Goal: Download file/media

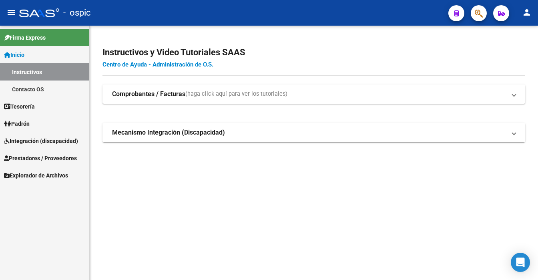
click at [40, 159] on span "Prestadores / Proveedores" at bounding box center [40, 158] width 73 height 9
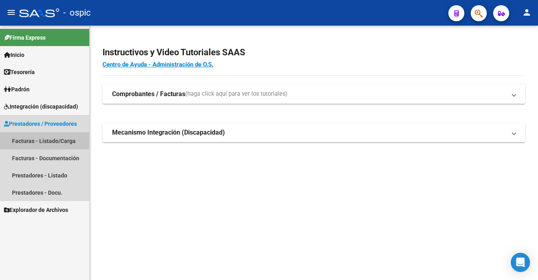
click at [46, 142] on link "Facturas - Listado/Carga" at bounding box center [44, 140] width 89 height 17
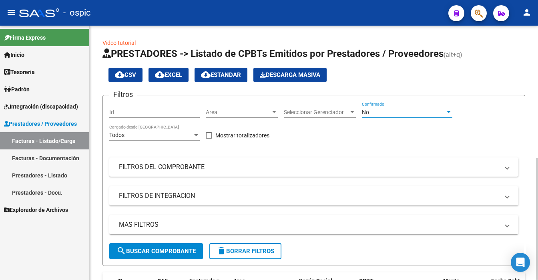
click at [390, 111] on div "No" at bounding box center [403, 112] width 83 height 7
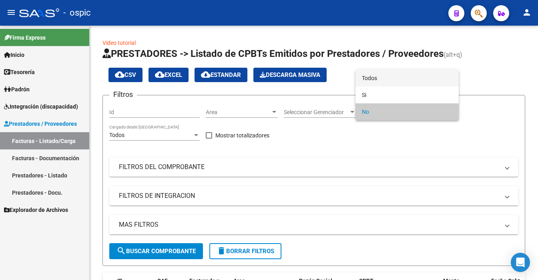
click at [382, 76] on span "Todos" at bounding box center [407, 78] width 90 height 17
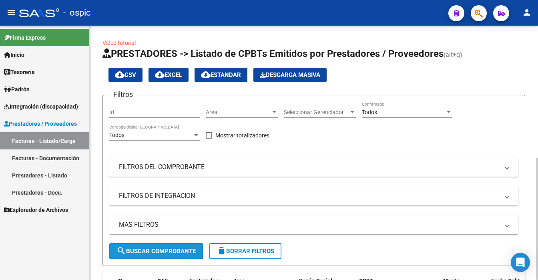
click at [166, 246] on button "search Buscar Comprobante" at bounding box center [156, 251] width 94 height 16
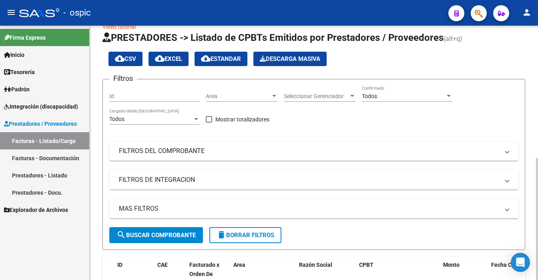
scroll to position [276, 0]
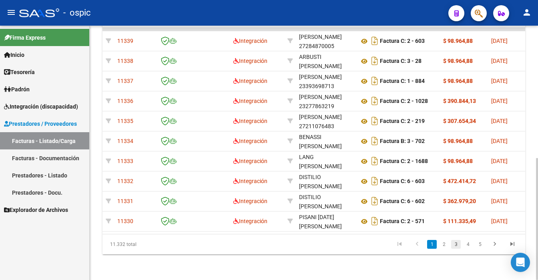
click at [452, 243] on link "3" at bounding box center [456, 244] width 10 height 9
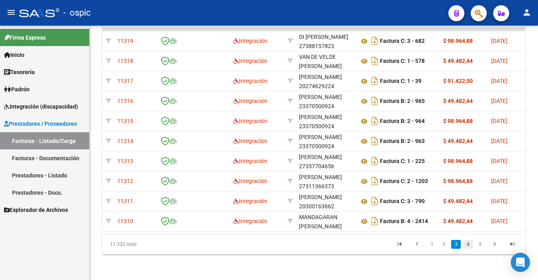
click at [466, 243] on link "4" at bounding box center [468, 244] width 10 height 9
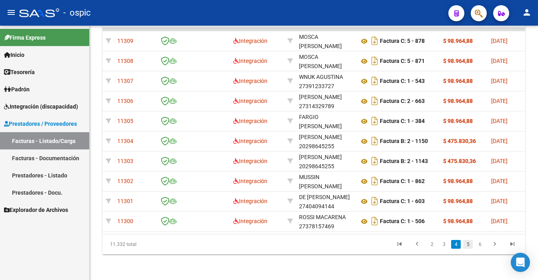
click at [469, 246] on link "5" at bounding box center [468, 244] width 10 height 9
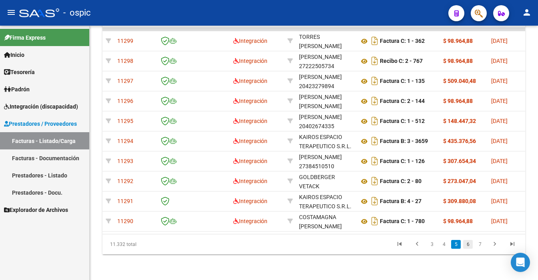
click at [470, 245] on link "6" at bounding box center [468, 244] width 10 height 9
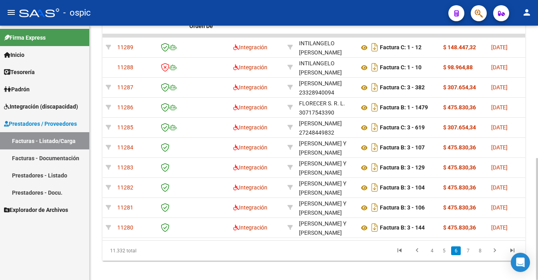
scroll to position [250, 0]
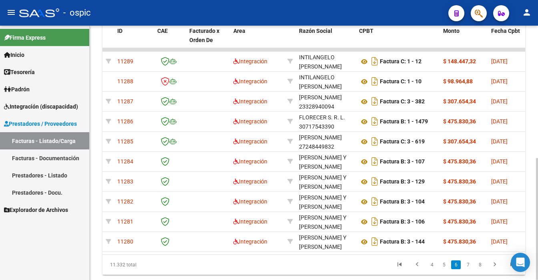
click at [537, 158] on div at bounding box center [537, 219] width 2 height 122
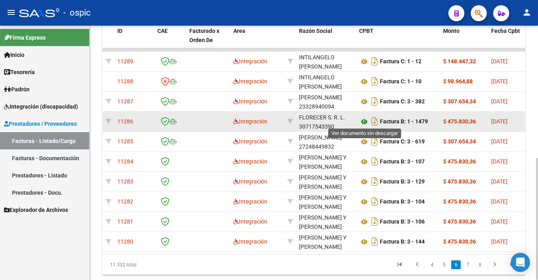
click at [360, 119] on icon at bounding box center [364, 122] width 10 height 10
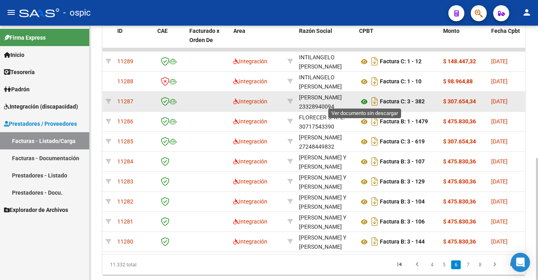
click at [362, 97] on icon at bounding box center [364, 102] width 10 height 10
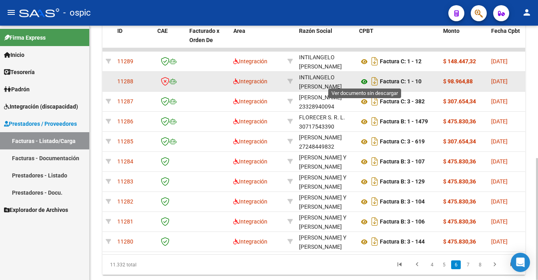
click at [362, 78] on icon at bounding box center [364, 82] width 10 height 10
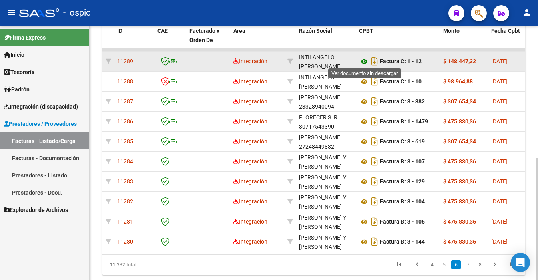
click at [366, 58] on icon at bounding box center [364, 62] width 10 height 10
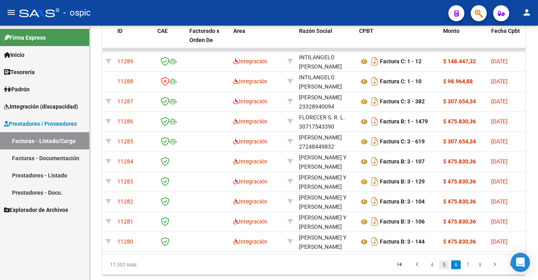
click at [441, 269] on link "5" at bounding box center [444, 264] width 10 height 9
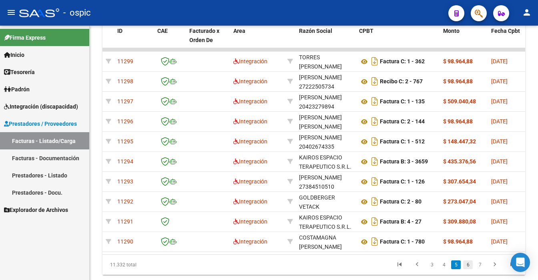
click at [465, 269] on link "6" at bounding box center [468, 264] width 10 height 9
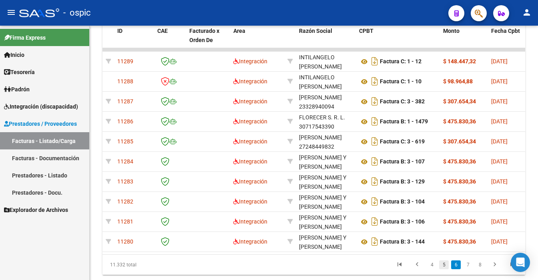
click at [442, 268] on link "5" at bounding box center [444, 264] width 10 height 9
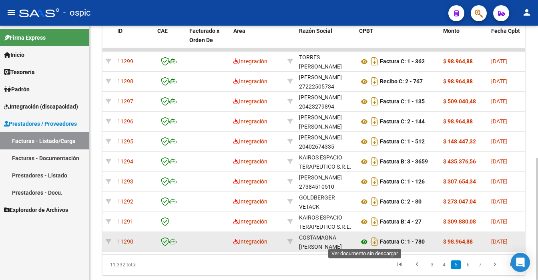
click at [362, 237] on icon at bounding box center [364, 242] width 10 height 10
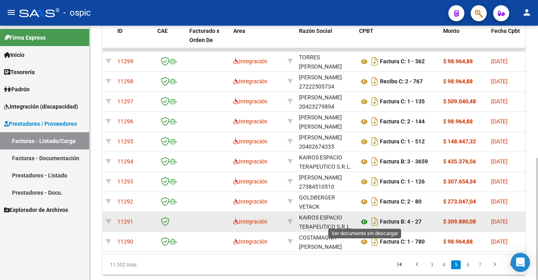
click at [362, 219] on icon at bounding box center [364, 222] width 10 height 10
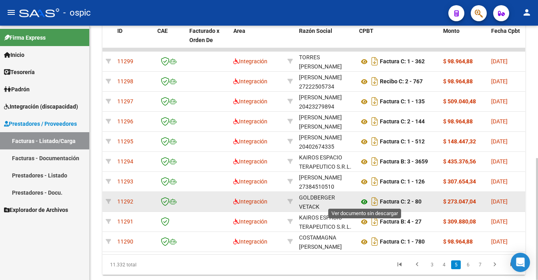
click at [362, 198] on icon at bounding box center [364, 202] width 10 height 10
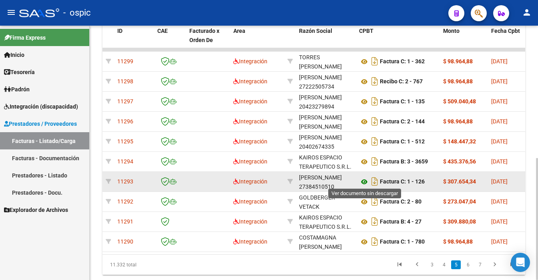
click at [365, 180] on icon at bounding box center [364, 182] width 10 height 10
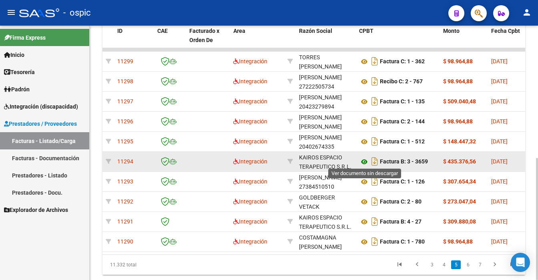
click at [364, 161] on icon at bounding box center [364, 162] width 10 height 10
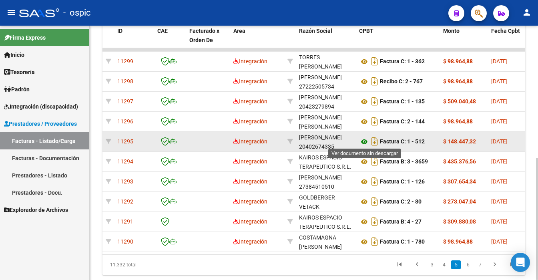
click at [362, 142] on icon at bounding box center [364, 142] width 10 height 10
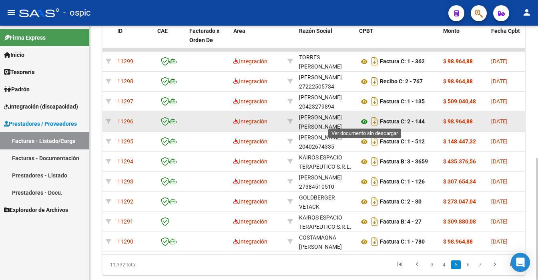
click at [364, 120] on icon at bounding box center [364, 122] width 10 height 10
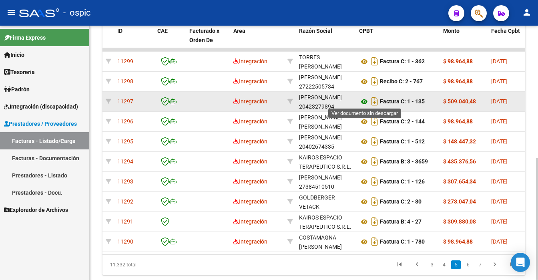
click at [363, 100] on icon at bounding box center [364, 102] width 10 height 10
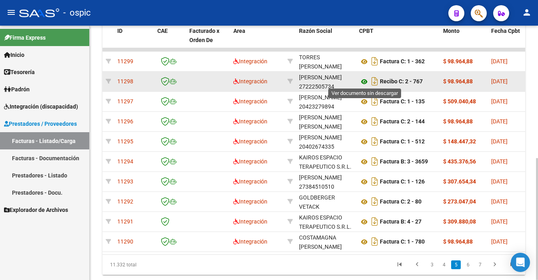
click at [360, 82] on icon at bounding box center [364, 82] width 10 height 10
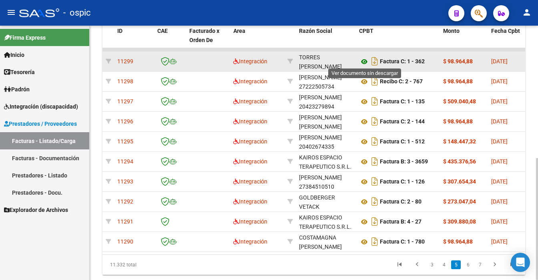
click at [361, 60] on icon at bounding box center [364, 62] width 10 height 10
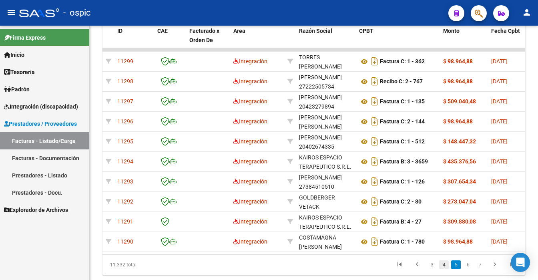
click at [442, 269] on link "4" at bounding box center [444, 264] width 10 height 9
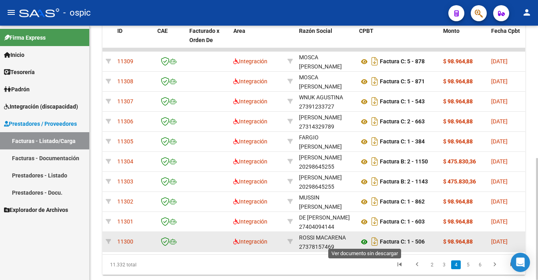
click at [366, 239] on icon at bounding box center [364, 242] width 10 height 10
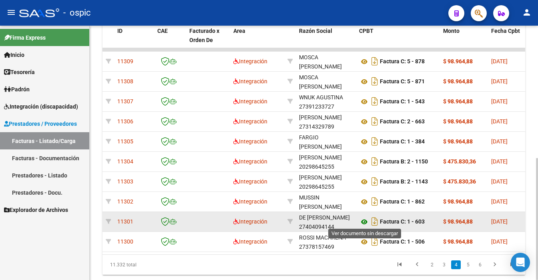
click at [365, 220] on icon at bounding box center [364, 222] width 10 height 10
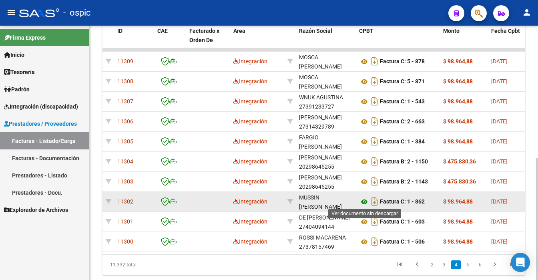
click at [365, 201] on icon at bounding box center [364, 202] width 10 height 10
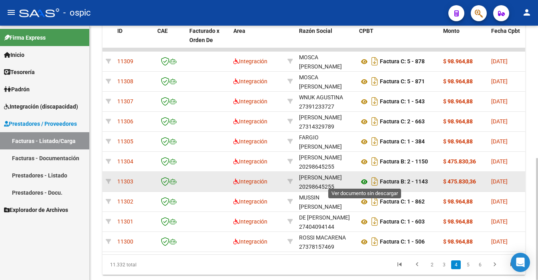
click at [362, 180] on icon at bounding box center [364, 182] width 10 height 10
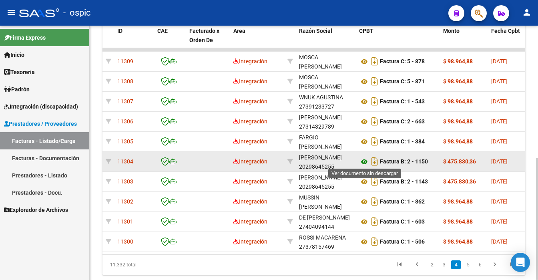
click at [364, 161] on icon at bounding box center [364, 162] width 10 height 10
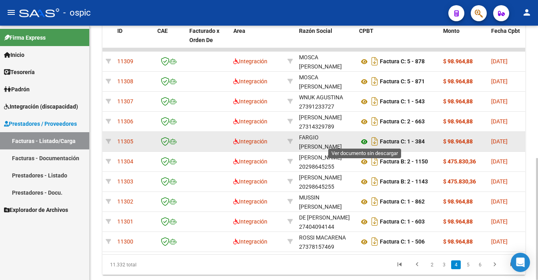
click at [362, 140] on icon at bounding box center [364, 142] width 10 height 10
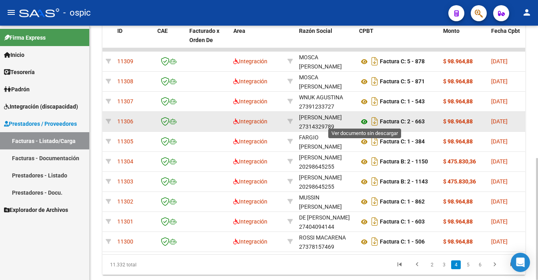
click at [364, 121] on icon at bounding box center [364, 122] width 10 height 10
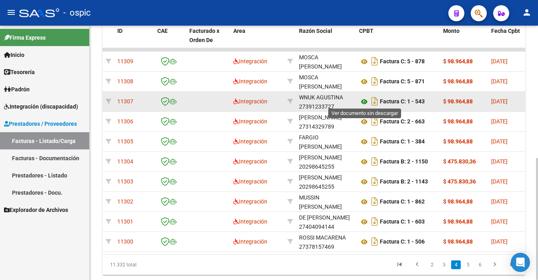
click at [364, 99] on icon at bounding box center [364, 102] width 10 height 10
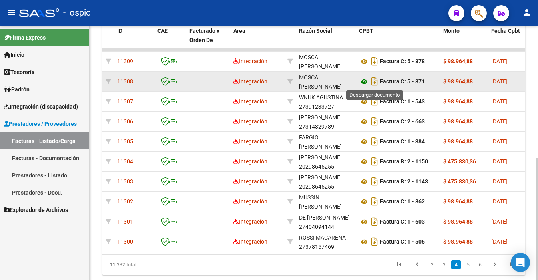
click at [362, 79] on icon at bounding box center [364, 82] width 10 height 10
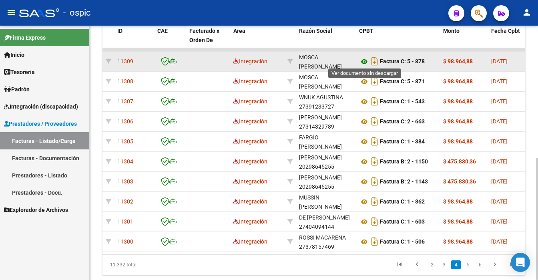
click at [363, 61] on icon at bounding box center [364, 62] width 10 height 10
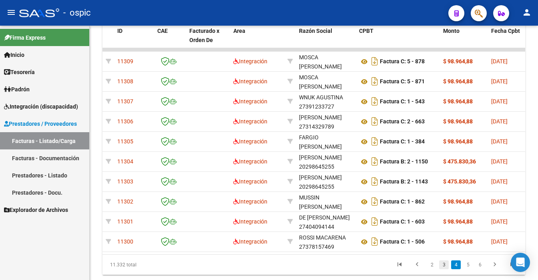
click at [446, 269] on link "3" at bounding box center [444, 264] width 10 height 9
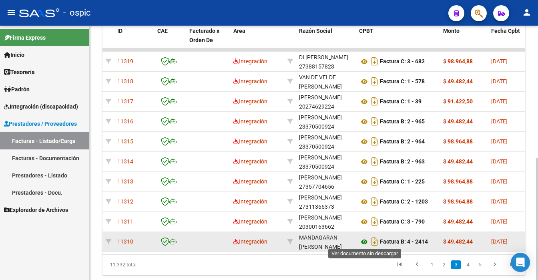
click at [364, 239] on icon at bounding box center [364, 242] width 10 height 10
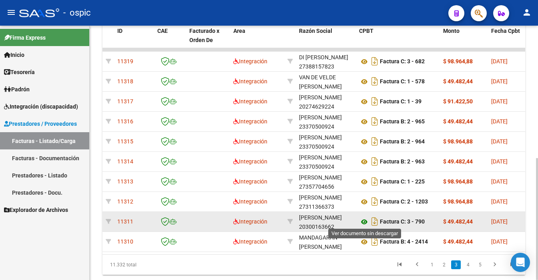
click at [364, 222] on icon at bounding box center [364, 222] width 10 height 10
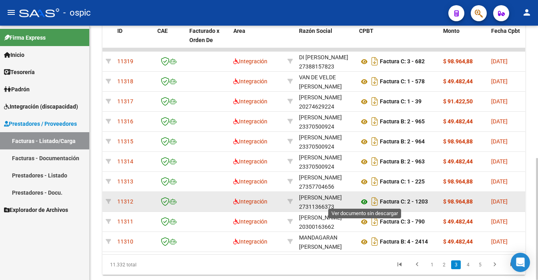
click at [365, 202] on icon at bounding box center [364, 202] width 10 height 10
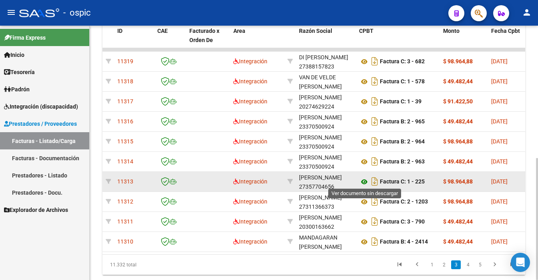
click at [363, 180] on icon at bounding box center [364, 182] width 10 height 10
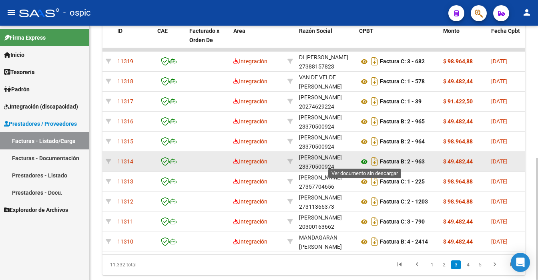
click at [365, 161] on icon at bounding box center [364, 162] width 10 height 10
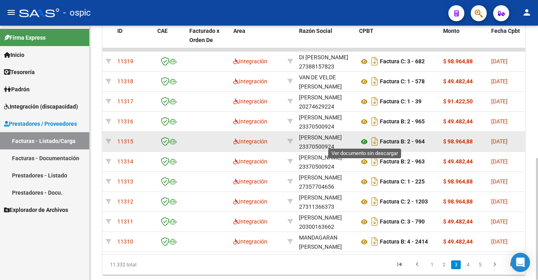
click at [362, 137] on icon at bounding box center [364, 142] width 10 height 10
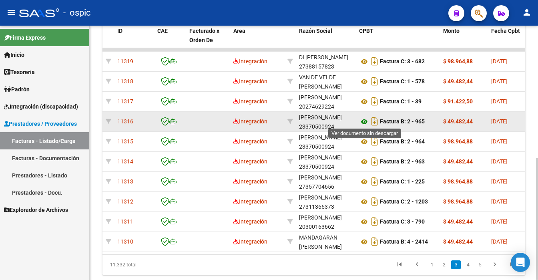
click at [364, 121] on icon at bounding box center [364, 122] width 10 height 10
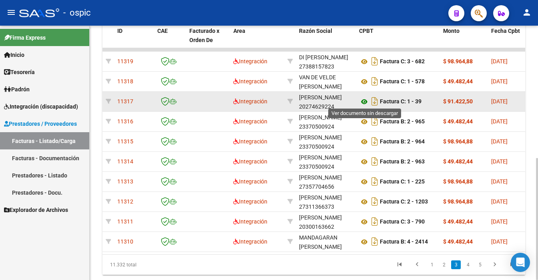
click at [362, 99] on icon at bounding box center [364, 102] width 10 height 10
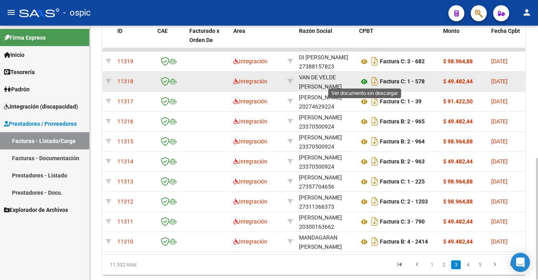
click at [363, 78] on icon at bounding box center [364, 82] width 10 height 10
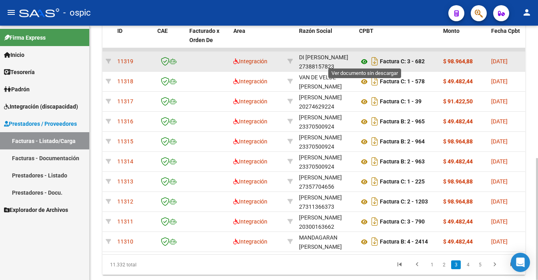
click at [362, 60] on icon at bounding box center [364, 62] width 10 height 10
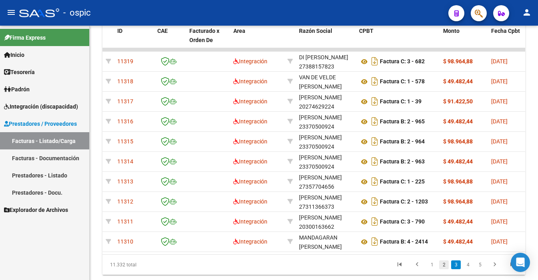
click at [444, 269] on link "2" at bounding box center [444, 264] width 10 height 9
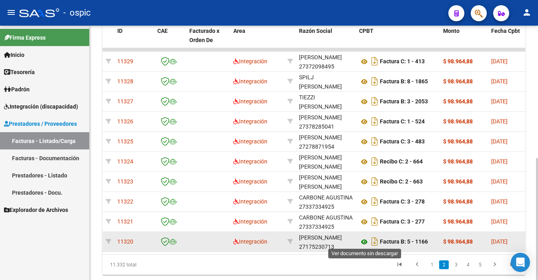
click at [362, 238] on icon at bounding box center [364, 242] width 10 height 10
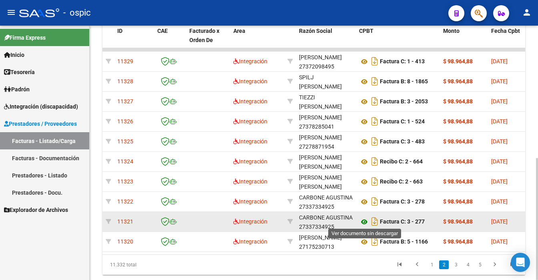
click at [364, 221] on icon at bounding box center [364, 222] width 10 height 10
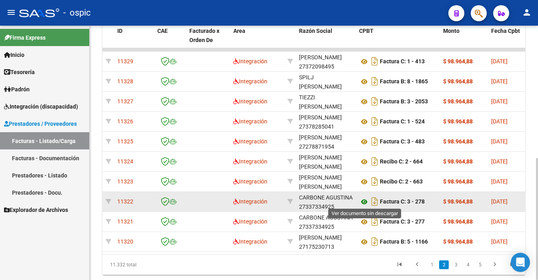
click at [361, 201] on icon at bounding box center [364, 202] width 10 height 10
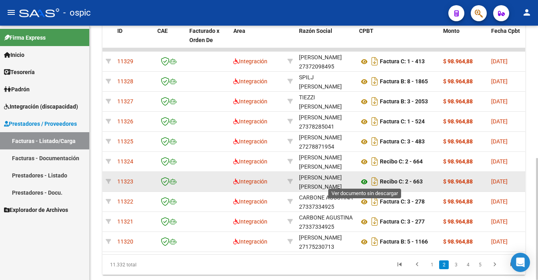
click at [364, 177] on icon at bounding box center [364, 182] width 10 height 10
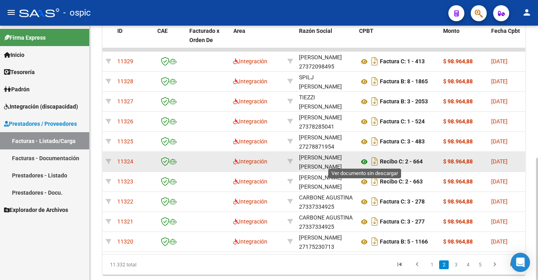
click at [364, 160] on icon at bounding box center [364, 162] width 10 height 10
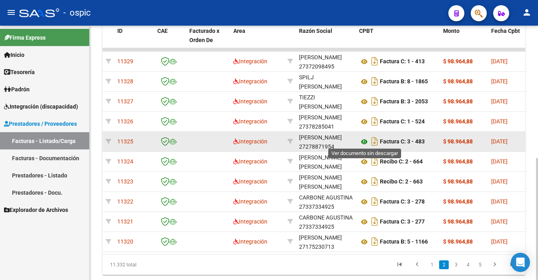
click at [362, 139] on icon at bounding box center [364, 142] width 10 height 10
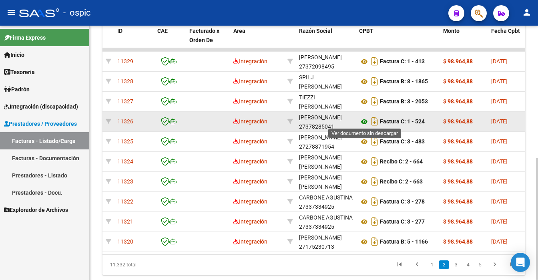
click at [362, 121] on icon at bounding box center [364, 122] width 10 height 10
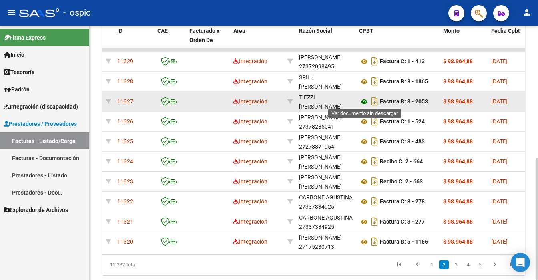
click at [363, 100] on icon at bounding box center [364, 102] width 10 height 10
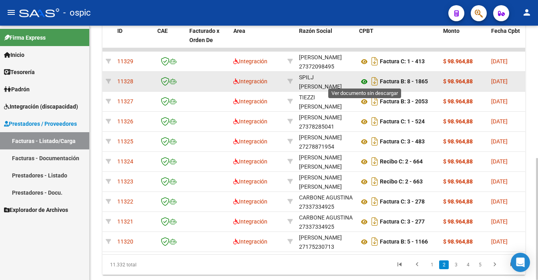
click at [361, 78] on icon at bounding box center [364, 82] width 10 height 10
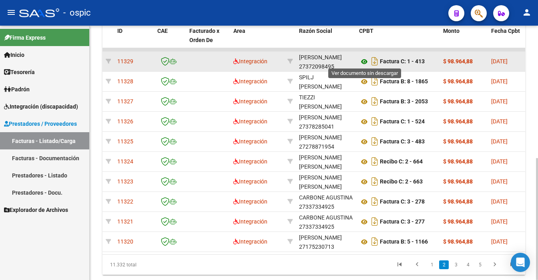
click at [363, 58] on icon at bounding box center [364, 62] width 10 height 10
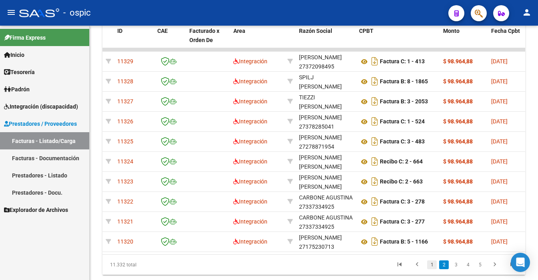
click at [430, 269] on link "1" at bounding box center [432, 264] width 10 height 9
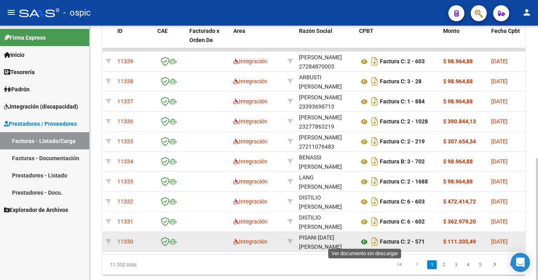
click at [363, 241] on icon at bounding box center [364, 242] width 10 height 10
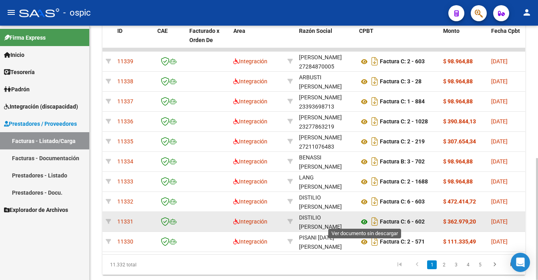
click at [366, 220] on icon at bounding box center [364, 222] width 10 height 10
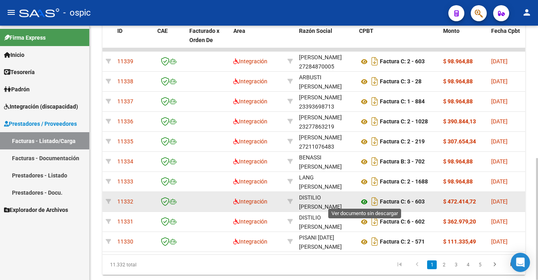
click at [364, 200] on icon at bounding box center [364, 202] width 10 height 10
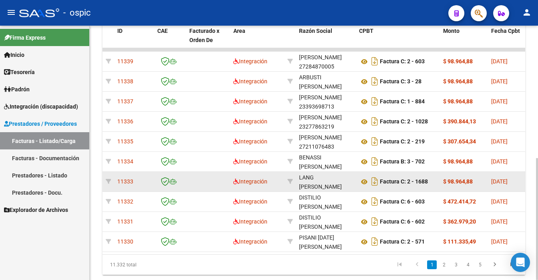
click at [362, 175] on div "Factura C: 2 - 1688" at bounding box center [398, 181] width 78 height 13
click at [363, 179] on icon at bounding box center [364, 182] width 10 height 10
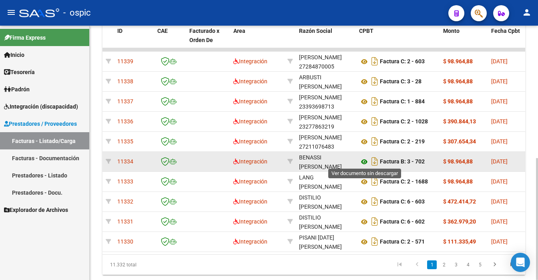
click at [364, 159] on icon at bounding box center [364, 162] width 10 height 10
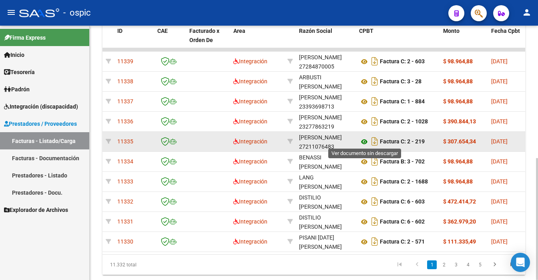
click at [366, 140] on icon at bounding box center [364, 142] width 10 height 10
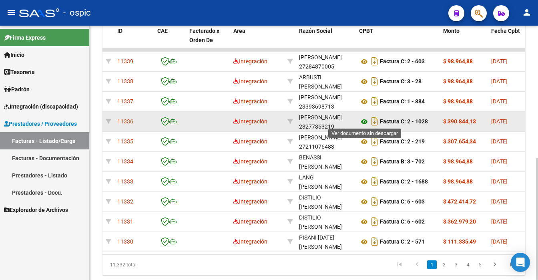
click at [364, 118] on icon at bounding box center [364, 122] width 10 height 10
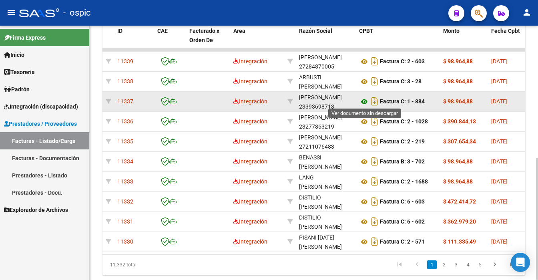
click at [363, 98] on icon at bounding box center [364, 102] width 10 height 10
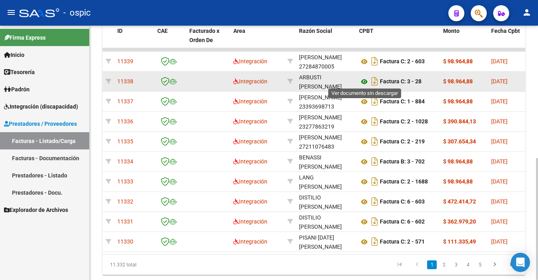
click at [366, 80] on icon at bounding box center [364, 82] width 10 height 10
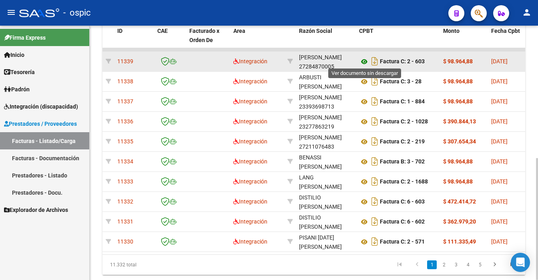
click at [362, 58] on icon at bounding box center [364, 62] width 10 height 10
click at [365, 62] on icon at bounding box center [364, 62] width 10 height 10
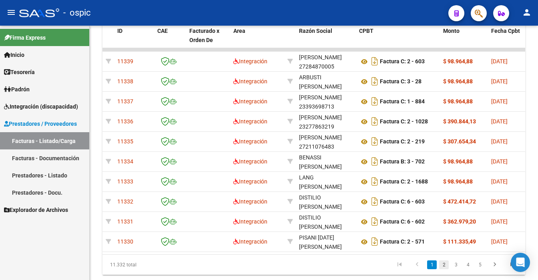
click at [443, 269] on link "2" at bounding box center [444, 264] width 10 height 9
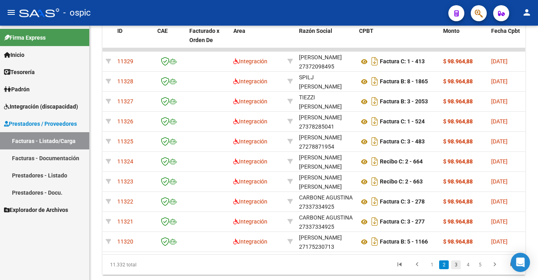
click at [454, 269] on link "3" at bounding box center [456, 264] width 10 height 9
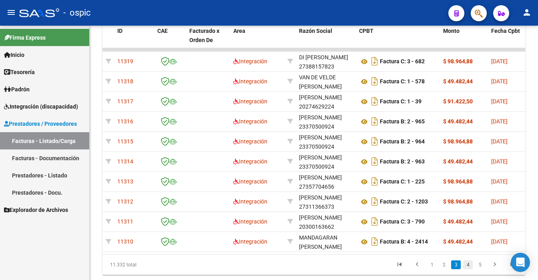
click at [465, 269] on link "4" at bounding box center [468, 264] width 10 height 9
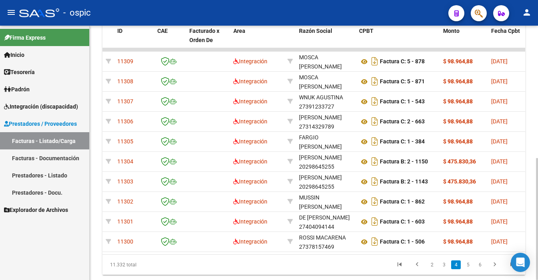
scroll to position [276, 0]
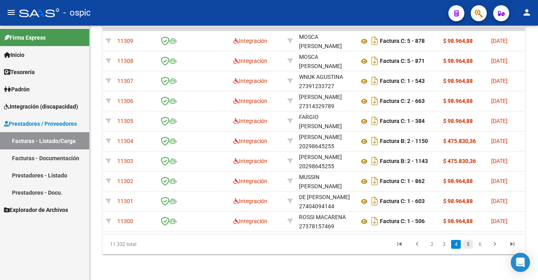
click at [468, 243] on link "5" at bounding box center [468, 244] width 10 height 9
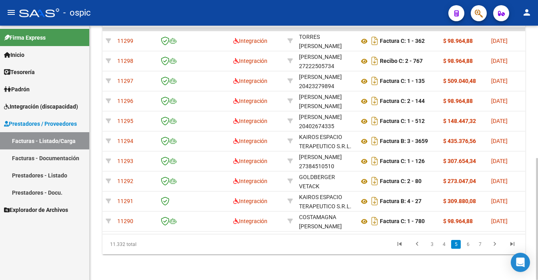
scroll to position [268, 0]
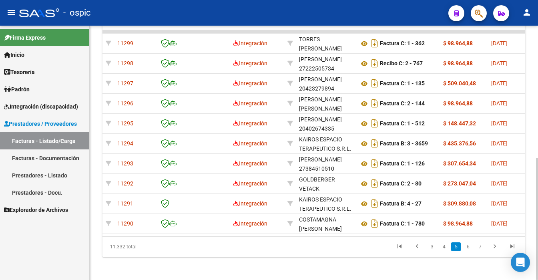
click at [537, 201] on div at bounding box center [537, 219] width 2 height 122
click at [469, 251] on link "6" at bounding box center [468, 246] width 10 height 9
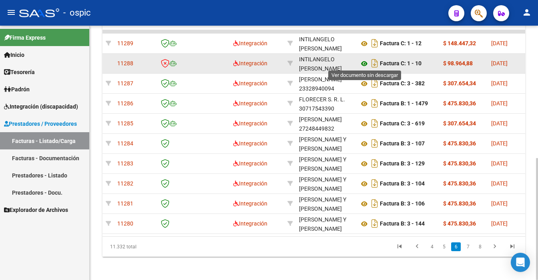
click at [364, 63] on icon at bounding box center [364, 64] width 10 height 10
